Goal: Task Accomplishment & Management: Use online tool/utility

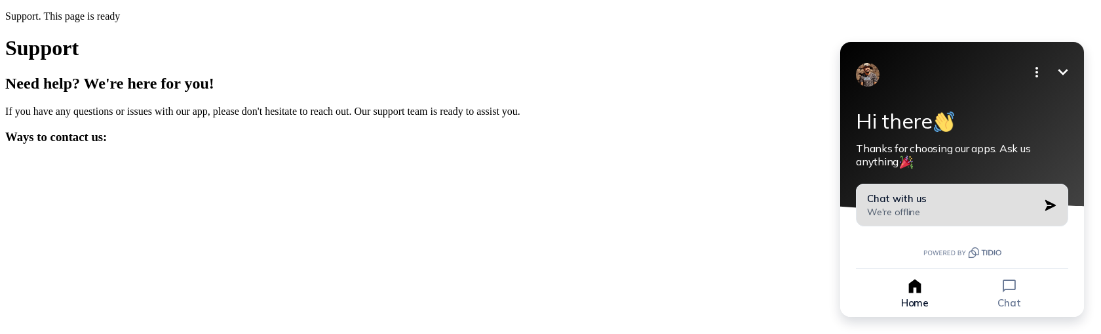
click at [974, 223] on button "Chat with us We're offline" at bounding box center [962, 205] width 212 height 43
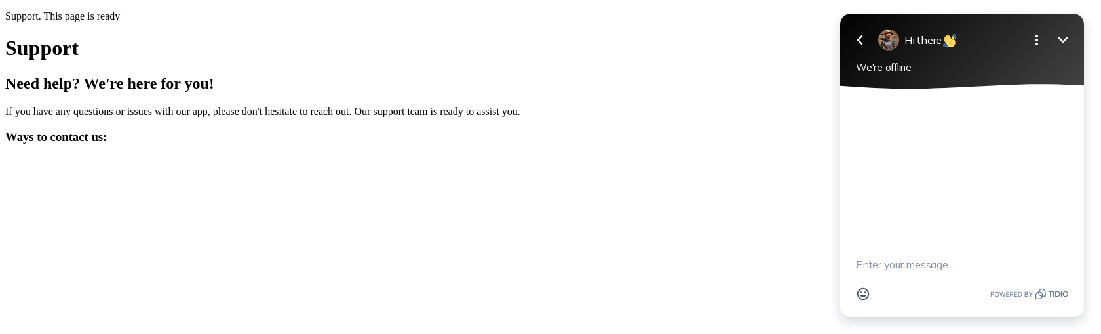
click at [914, 269] on textarea "New message" at bounding box center [962, 264] width 212 height 34
click at [861, 49] on button "Go back" at bounding box center [860, 40] width 26 height 26
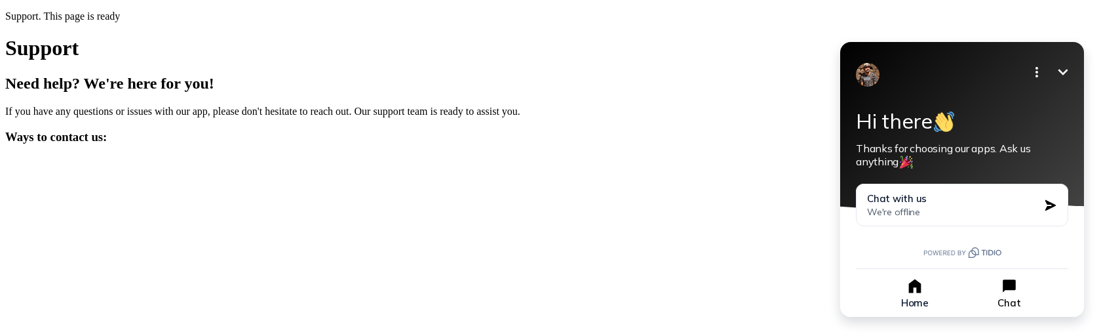
click at [1007, 292] on icon "button" at bounding box center [1009, 286] width 18 height 18
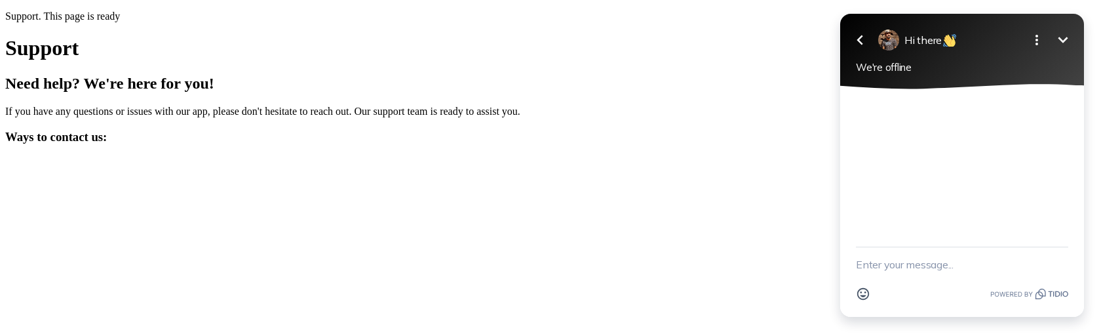
click at [865, 48] on button "Go back" at bounding box center [860, 40] width 26 height 26
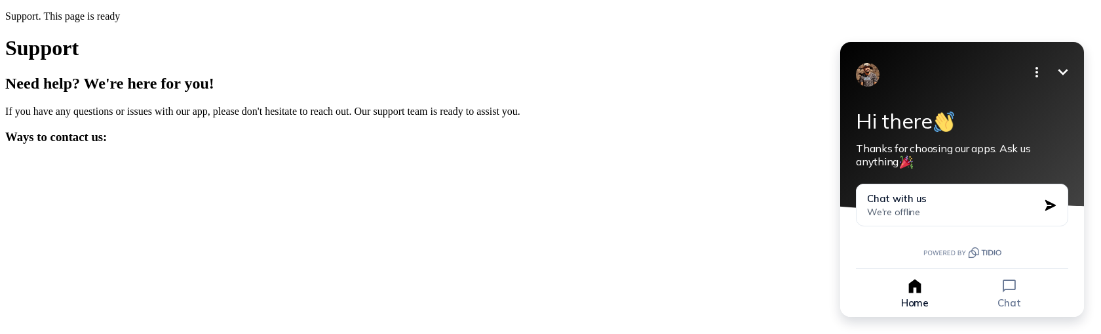
click at [1064, 71] on icon "Minimize" at bounding box center [1063, 72] width 16 height 16
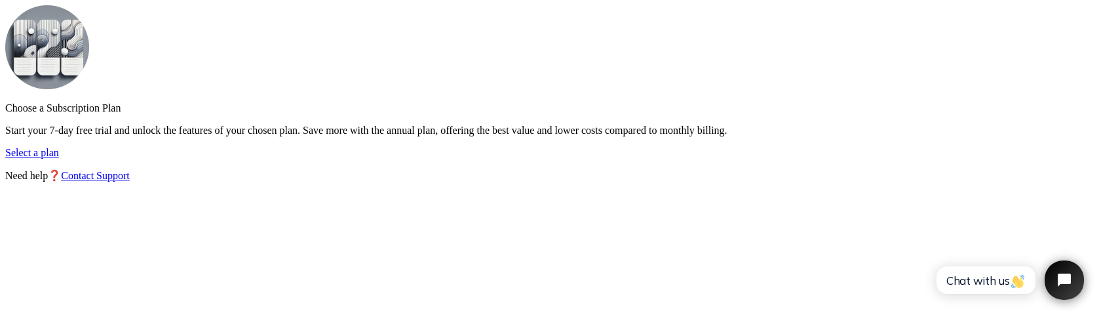
click at [184, 182] on div "Choose a Subscription Plan Start your 7-day free trial and unlock the features …" at bounding box center [550, 93] width 1091 height 176
